Goal: Answer question/provide support

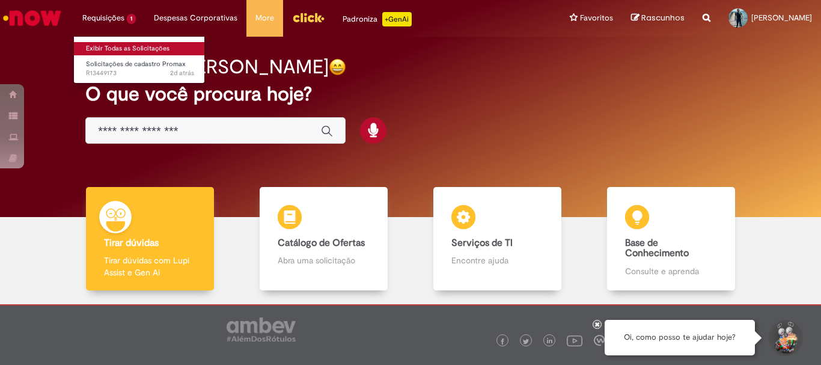
click at [117, 50] on link "Exibir Todas as Solicitações" at bounding box center [140, 48] width 132 height 13
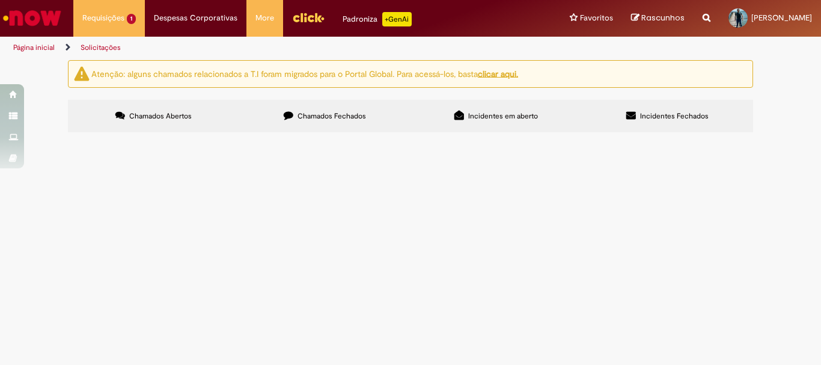
click at [0, 0] on span "Boa tarde! Favor reativar o PDV 44769, pois o mesmo quer voltar a comprar, segu…" at bounding box center [0, 0] width 0 height 0
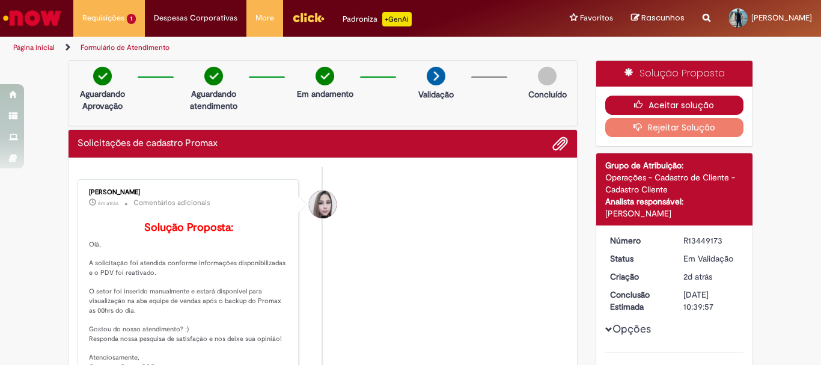
click at [661, 102] on button "Aceitar solução" at bounding box center [674, 105] width 139 height 19
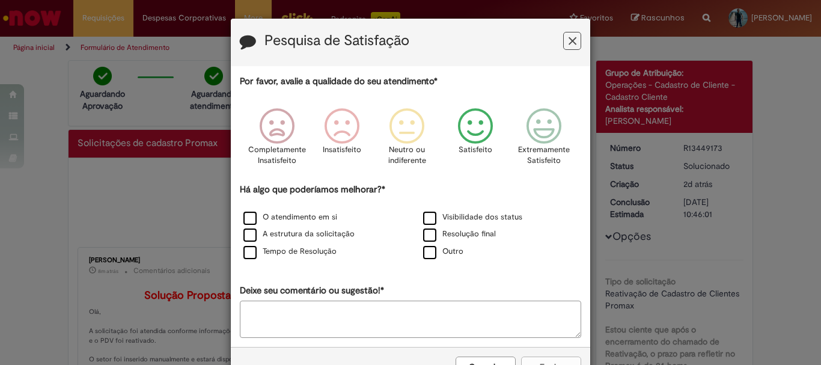
click at [475, 126] on icon "Feedback" at bounding box center [475, 126] width 45 height 36
click at [243, 221] on label "O atendimento em si" at bounding box center [290, 217] width 94 height 11
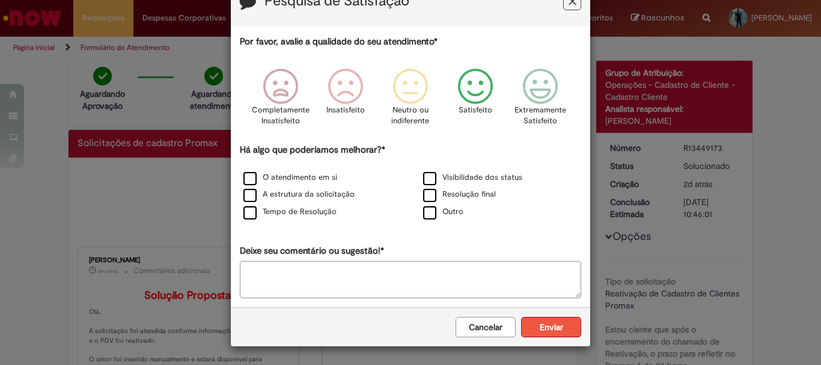
click at [555, 326] on button "Enviar" at bounding box center [551, 327] width 60 height 20
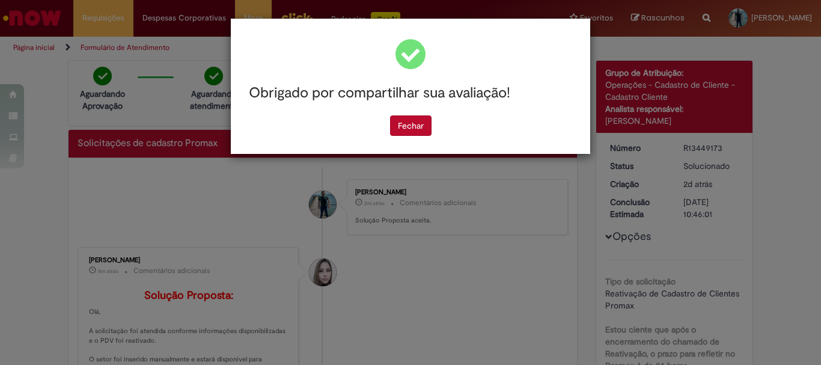
scroll to position [0, 0]
click at [418, 126] on button "Fechar" at bounding box center [410, 125] width 41 height 20
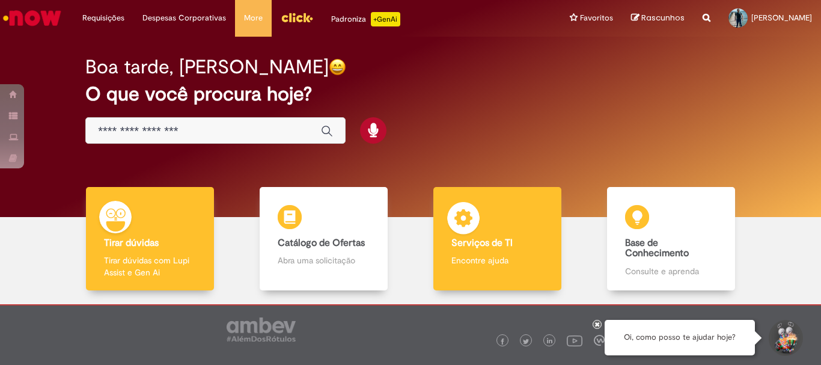
click at [493, 249] on div "Serviços de TI Serviços de TI Encontre ajuda" at bounding box center [496, 239] width 127 height 104
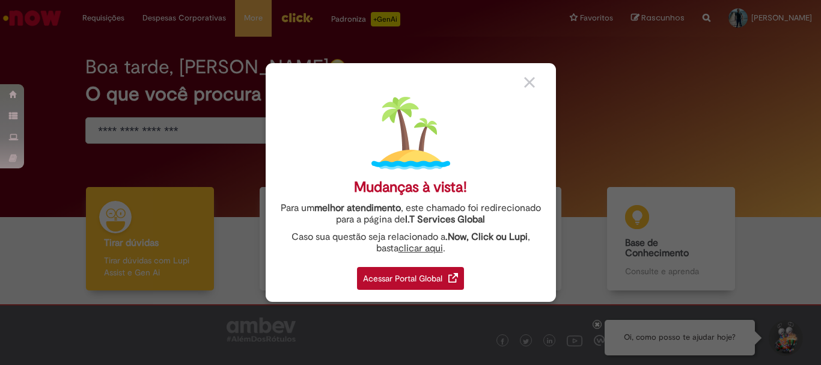
click at [409, 273] on div "Acessar Portal Global" at bounding box center [410, 278] width 107 height 23
